Goal: Task Accomplishment & Management: Use online tool/utility

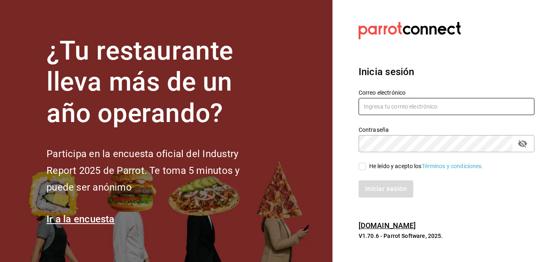
type input "[PERSON_NAME][EMAIL_ADDRESS][PERSON_NAME][DOMAIN_NAME]"
click at [364, 166] on input "He leído y acepto los Términos y condiciones." at bounding box center [362, 166] width 7 height 7
checkbox input "true"
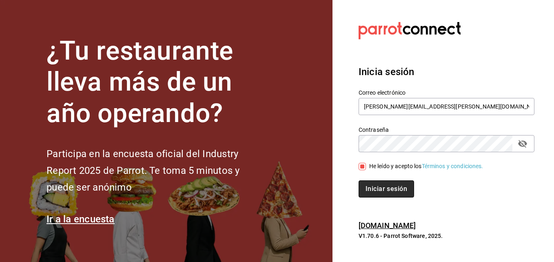
click at [390, 187] on button "Iniciar sesión" at bounding box center [386, 188] width 55 height 17
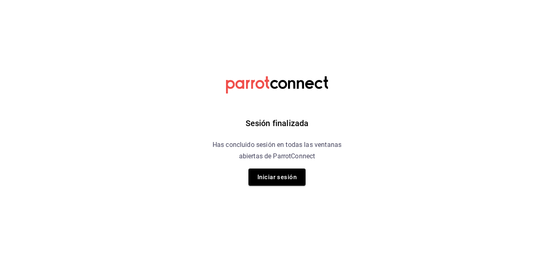
click at [300, 23] on div "Sesión finalizada Has concluido sesión en todas las ventanas abiertas de Parrot…" at bounding box center [277, 131] width 206 height 262
click at [279, 176] on button "Iniciar sesión" at bounding box center [276, 177] width 57 height 17
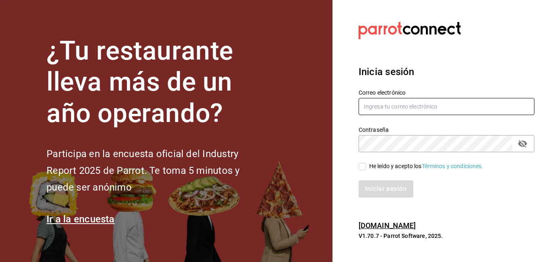
type input "jonathan.ochoa@grupocosteno.com"
click at [363, 169] on input "He leído y acepto los Términos y condiciones." at bounding box center [362, 166] width 7 height 7
checkbox input "true"
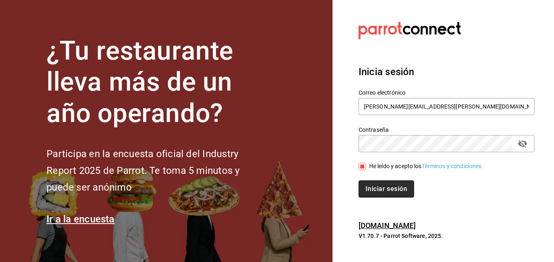
click at [382, 186] on button "Iniciar sesión" at bounding box center [386, 188] width 55 height 17
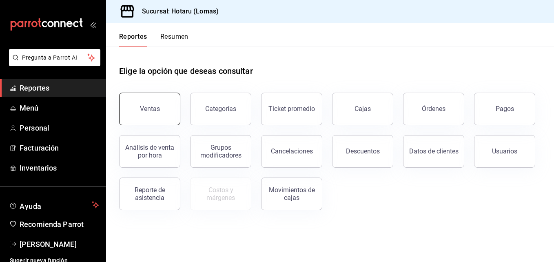
click at [153, 116] on button "Ventas" at bounding box center [149, 109] width 61 height 33
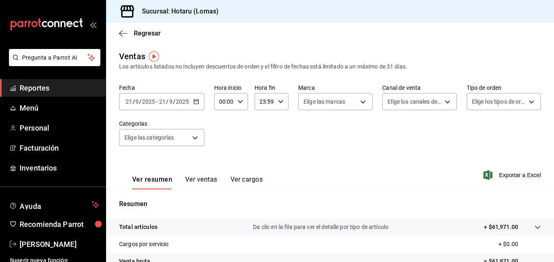
click at [197, 104] on div "[DATE] [DATE] - [DATE] [DATE]" at bounding box center [161, 101] width 85 height 17
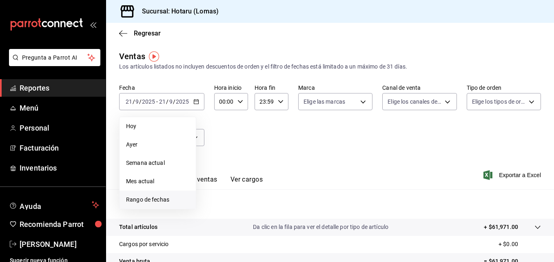
click at [156, 200] on span "Rango de fechas" at bounding box center [157, 199] width 63 height 9
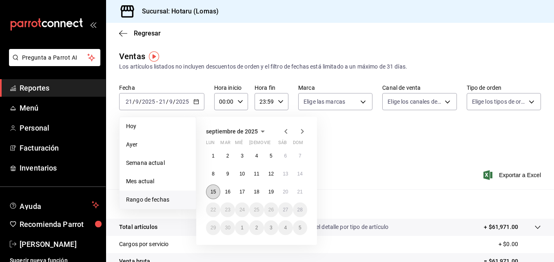
click at [215, 191] on abbr "15" at bounding box center [213, 192] width 5 height 6
drag, startPoint x: 215, startPoint y: 191, endPoint x: 303, endPoint y: 193, distance: 87.7
click at [303, 193] on div "1 2 3 4 5 6 7 8 9 10 11 12 13 14 15 16 17 18 19 20 21 22 23 24 25 26 27 28 29 3…" at bounding box center [256, 192] width 101 height 87
click at [303, 193] on button "21" at bounding box center [300, 191] width 14 height 15
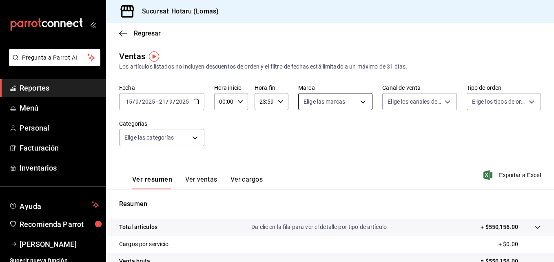
click at [359, 104] on body "Pregunta a Parrot AI Reportes Menú Personal Facturación Inventarios Ayuda Recom…" at bounding box center [277, 131] width 554 height 262
click at [307, 136] on input "checkbox" at bounding box center [305, 133] width 7 height 7
checkbox input "true"
type input "3e56ebbd-5443-43e7-93f2-907a73195741"
checkbox input "true"
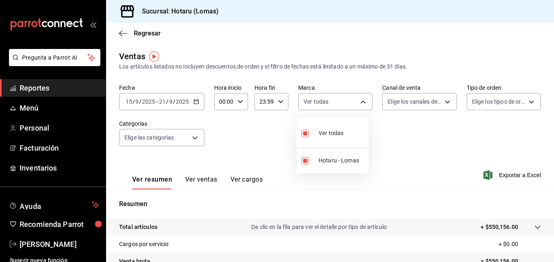
click at [440, 102] on div at bounding box center [277, 131] width 554 height 262
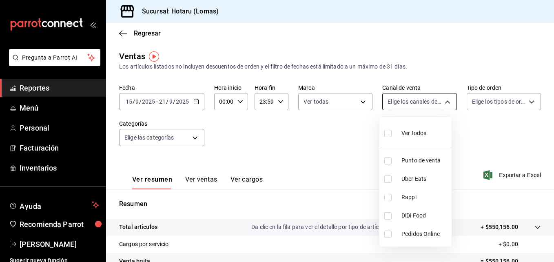
click at [442, 102] on body "Pregunta a Parrot AI Reportes Menú Personal Facturación Inventarios Ayuda Recom…" at bounding box center [277, 131] width 554 height 262
click at [389, 135] on input "checkbox" at bounding box center [387, 133] width 7 height 7
checkbox input "true"
type input "PARROT,UBER_EATS,RAPPI,DIDI_FOOD,ONLINE"
checkbox input "true"
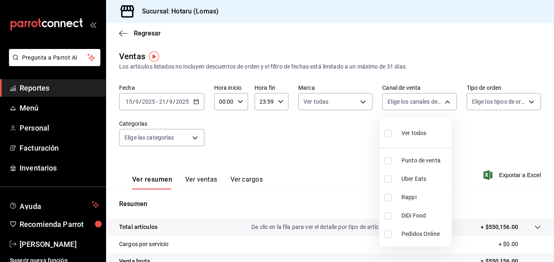
checkbox input "true"
click at [523, 101] on div at bounding box center [277, 131] width 554 height 262
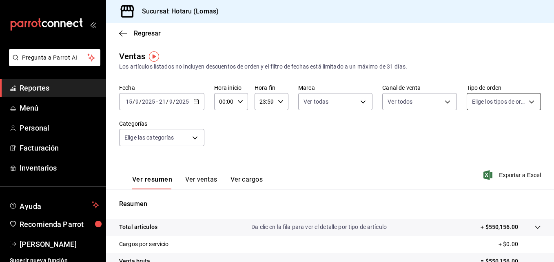
click at [526, 102] on body "Pregunta a Parrot AI Reportes Menú Personal Facturación Inventarios Ayuda Recom…" at bounding box center [277, 131] width 554 height 262
click at [470, 133] on input "checkbox" at bounding box center [470, 133] width 7 height 7
checkbox input "true"
type input "899a4b0f-9bfe-4524-9241-6382deeeae59,b42e7cc8-ee80-43b1-a1e6-a021e86c4ad7,EXTER…"
checkbox input "true"
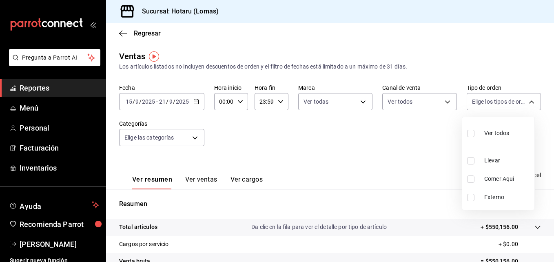
checkbox input "true"
click at [193, 137] on div at bounding box center [277, 131] width 554 height 262
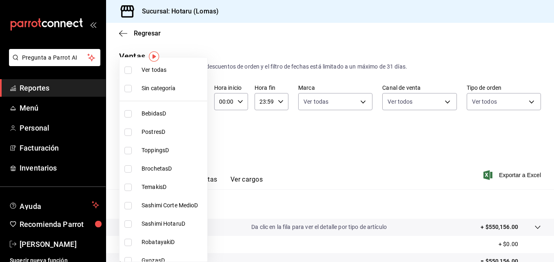
click at [195, 137] on body "Pregunta a Parrot AI Reportes Menú Personal Facturación Inventarios Ayuda Recom…" at bounding box center [277, 131] width 554 height 262
click at [129, 71] on input "checkbox" at bounding box center [127, 70] width 7 height 7
checkbox input "true"
type input "d2c2563c-d5c5-46b9-9f01-f1e2aab5430a,638577fb-faa8-46b9-8ec2-f5273865829f,f7abd…"
checkbox input "true"
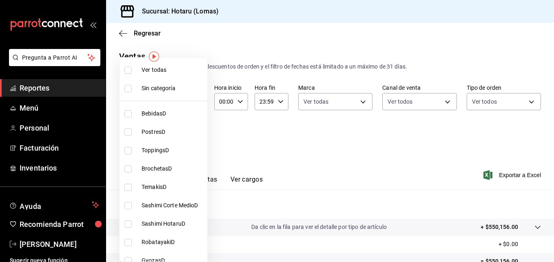
checkbox input "true"
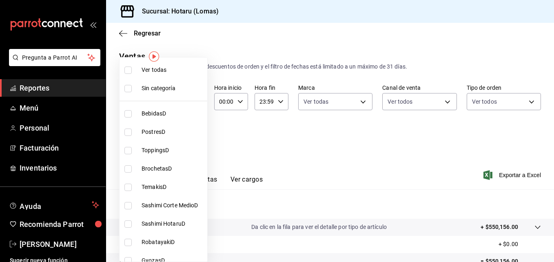
checkbox input "true"
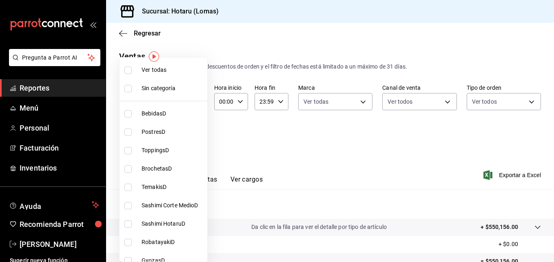
checkbox input "true"
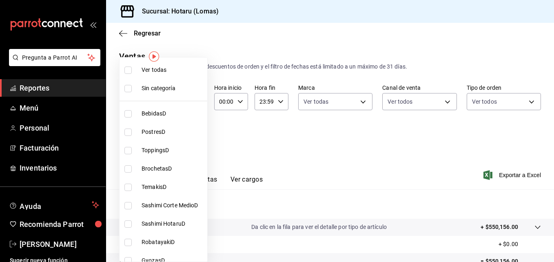
checkbox input "true"
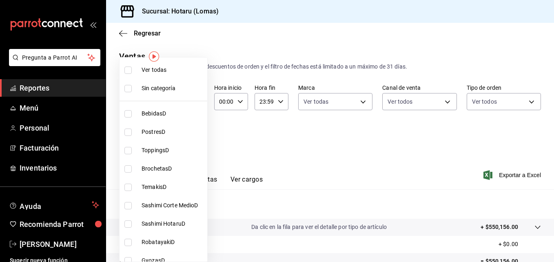
checkbox input "true"
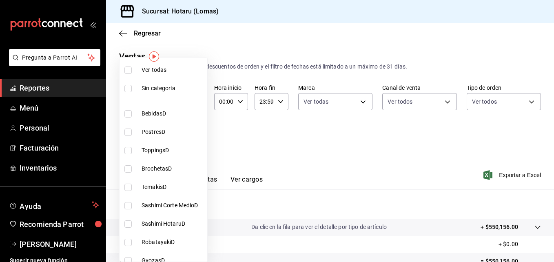
checkbox input "true"
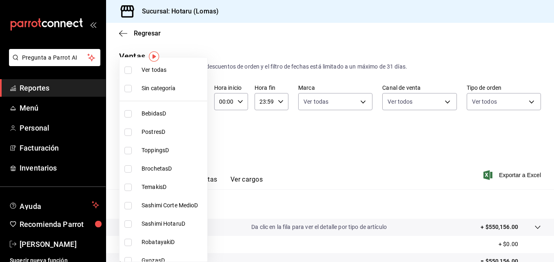
checkbox input "true"
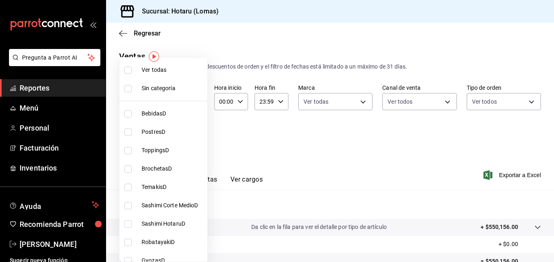
checkbox input "true"
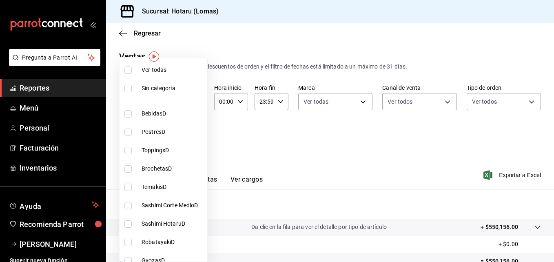
checkbox input "true"
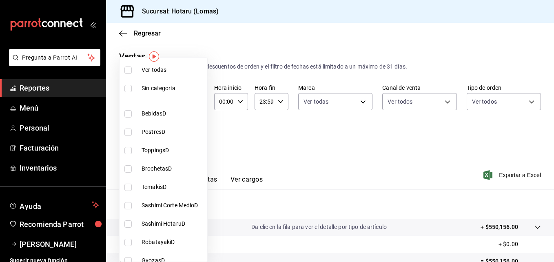
checkbox input "true"
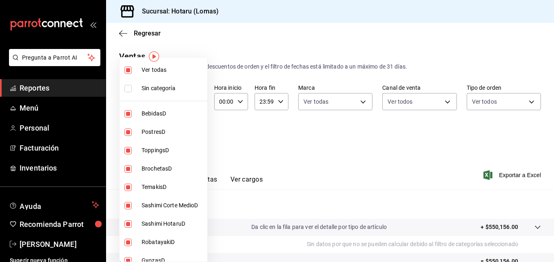
click at [304, 133] on div at bounding box center [277, 131] width 554 height 262
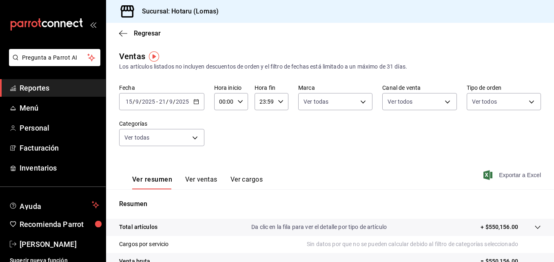
click at [493, 175] on span "Exportar a Excel" at bounding box center [513, 175] width 56 height 10
drag, startPoint x: 509, startPoint y: 17, endPoint x: 309, endPoint y: 38, distance: 201.5
click at [309, 38] on div "Regresar" at bounding box center [330, 33] width 448 height 21
